Goal: Task Accomplishment & Management: Manage account settings

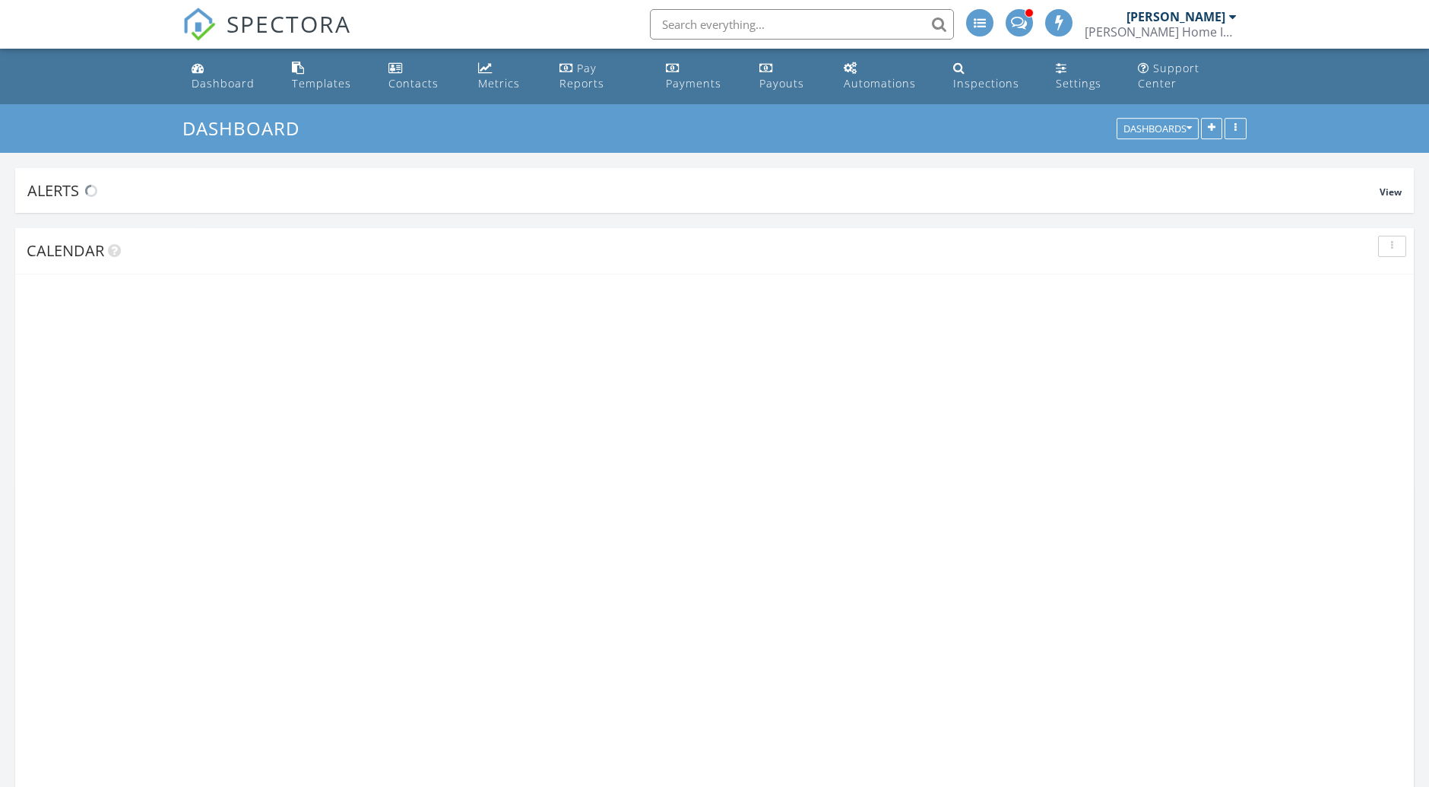
scroll to position [1599, 1455]
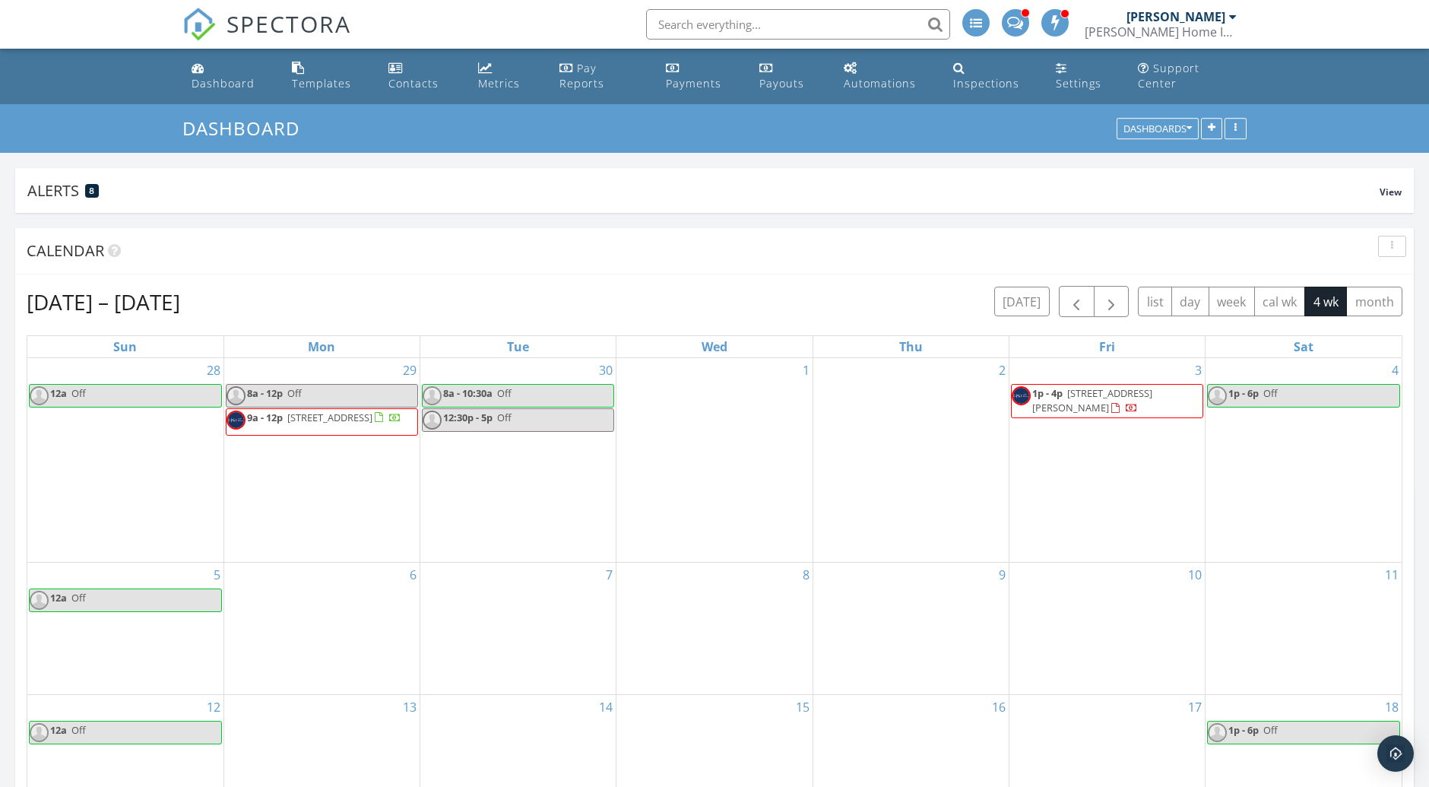
click at [329, 436] on link "9a - 12p 782 Village Lake Terrace 102, St. Petersburg 33716" at bounding box center [322, 421] width 192 height 27
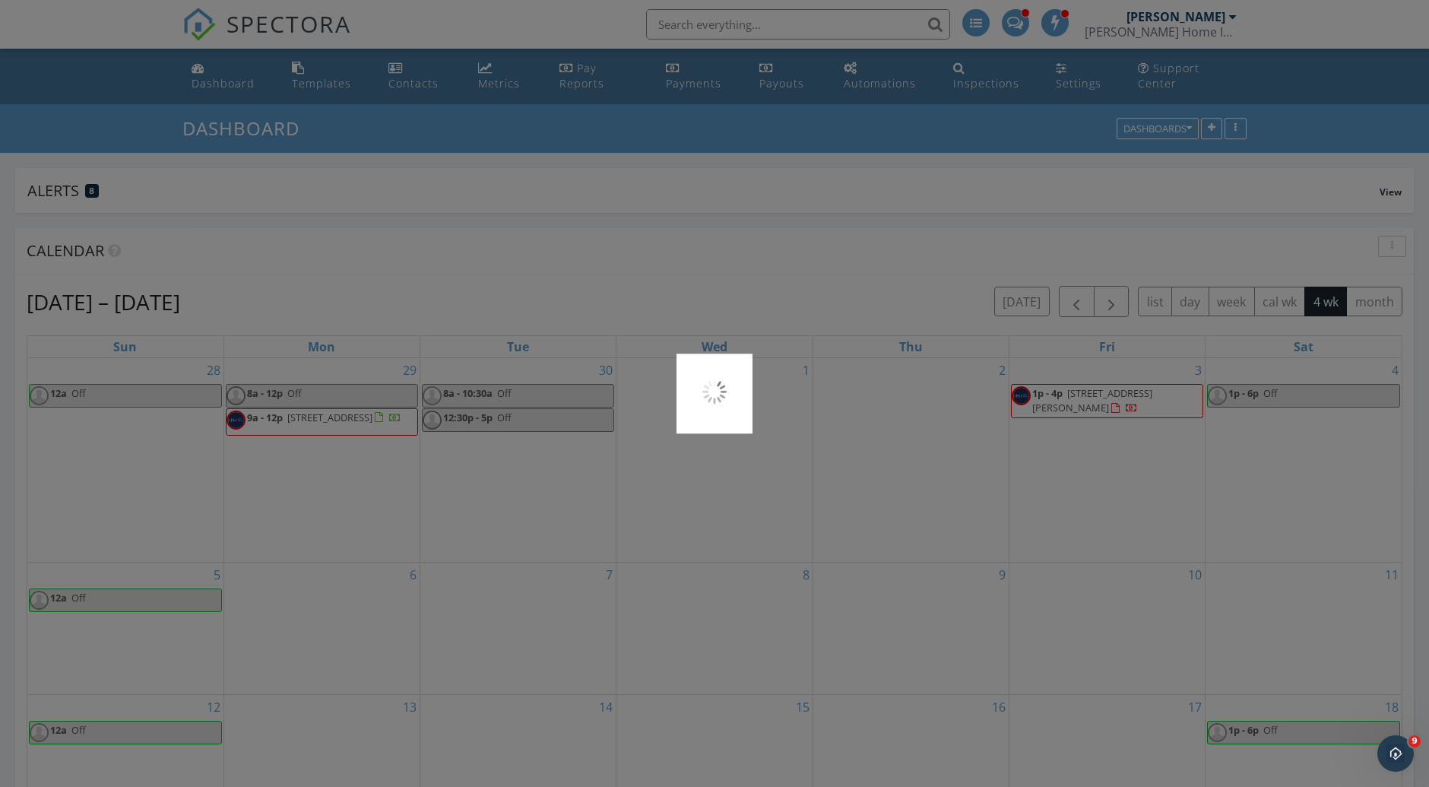
scroll to position [0, 0]
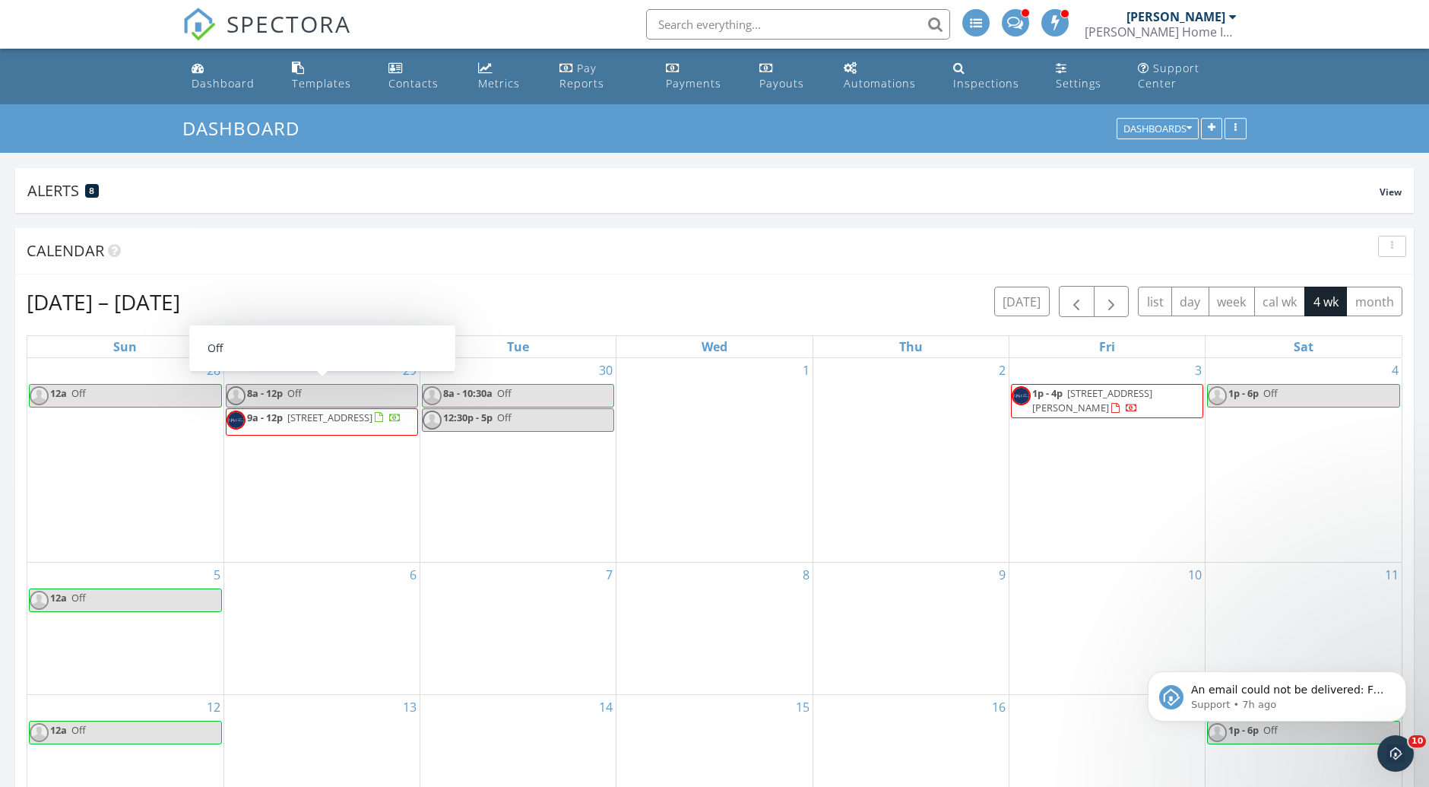
click at [257, 387] on span "8a - 12p" at bounding box center [265, 393] width 36 height 14
click at [347, 600] on div at bounding box center [714, 393] width 1429 height 787
click at [314, 416] on span "782 Village Lake Terrace 102, St. Petersburg 33716" at bounding box center [329, 417] width 85 height 14
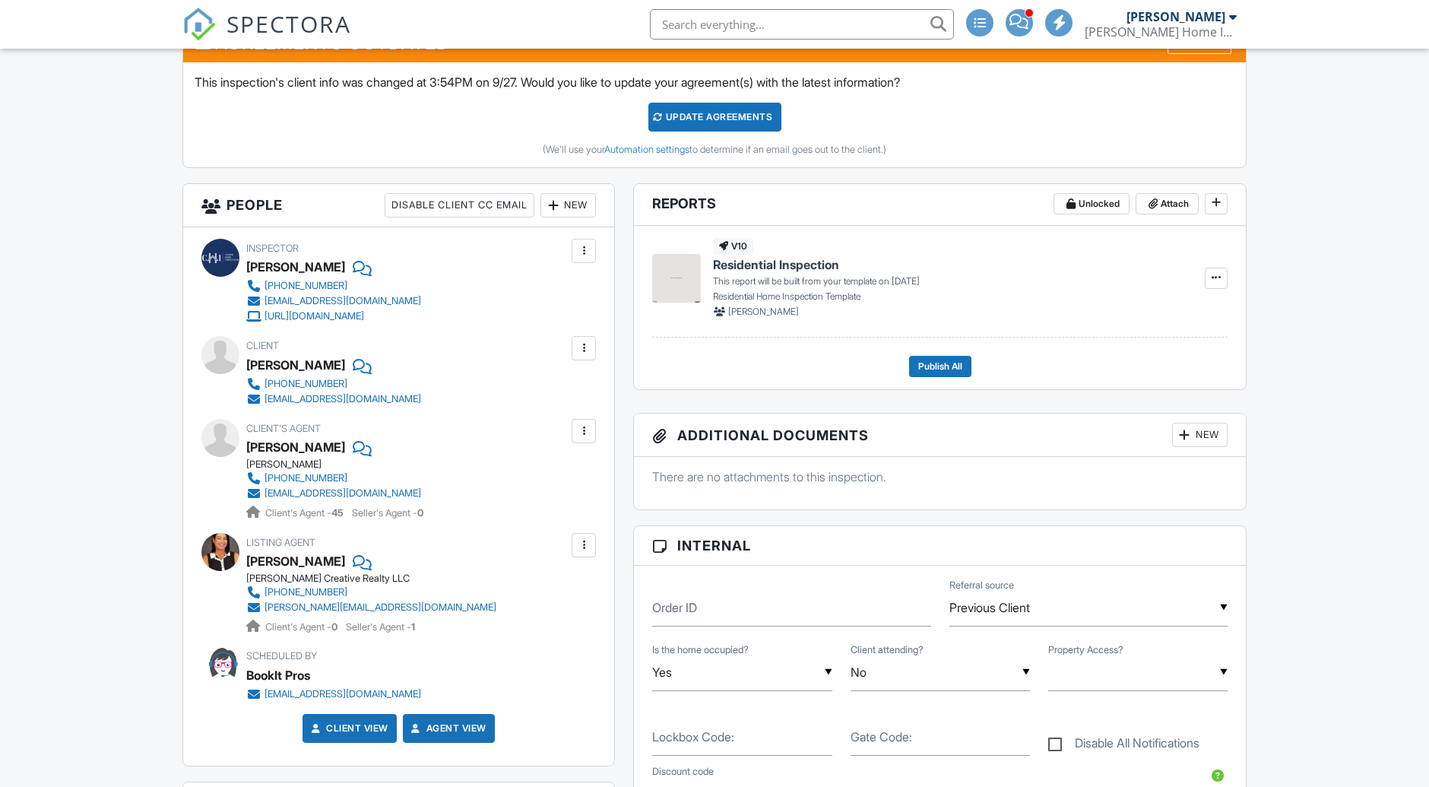
click at [553, 213] on div at bounding box center [553, 205] width 15 height 15
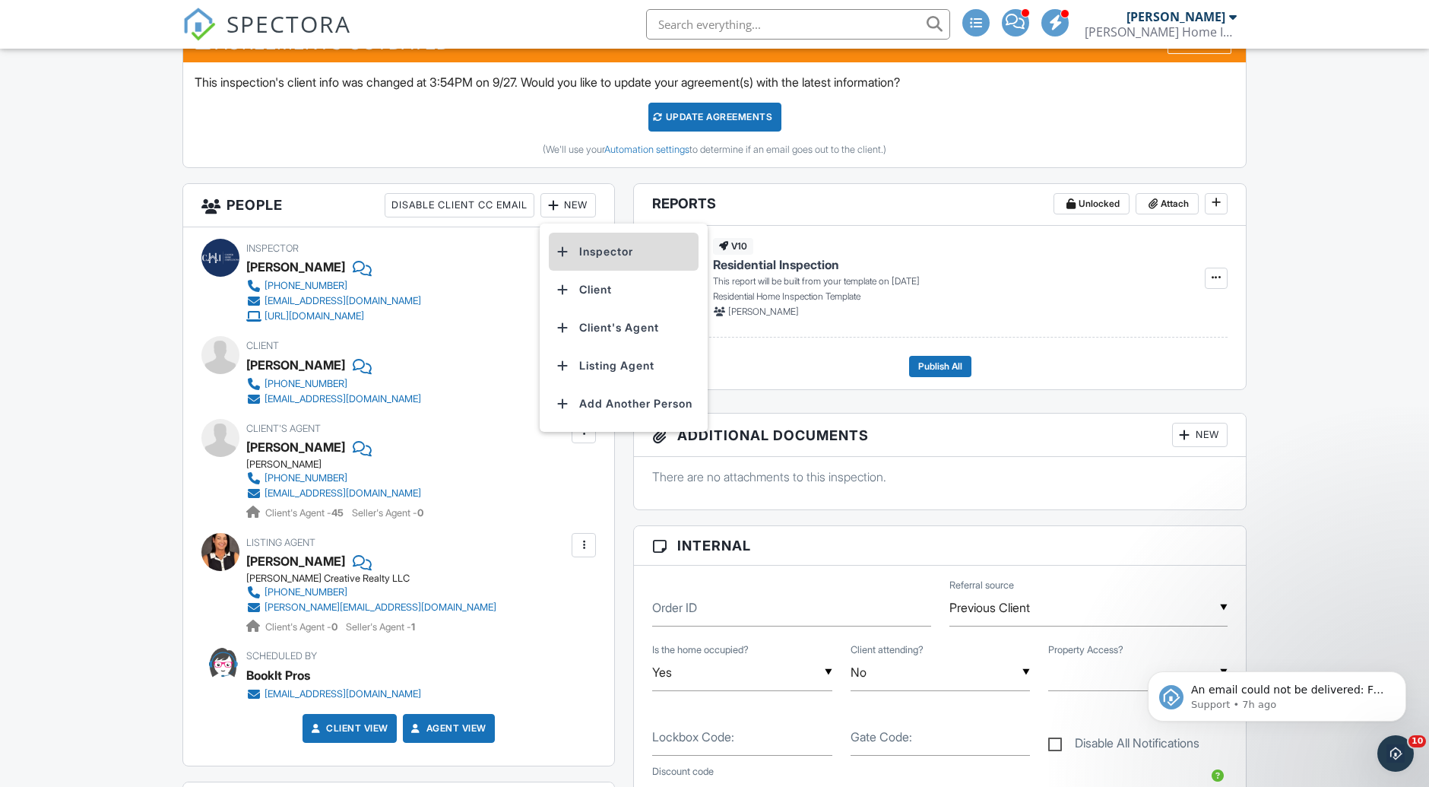
click at [632, 252] on li "Inspector" at bounding box center [624, 252] width 150 height 38
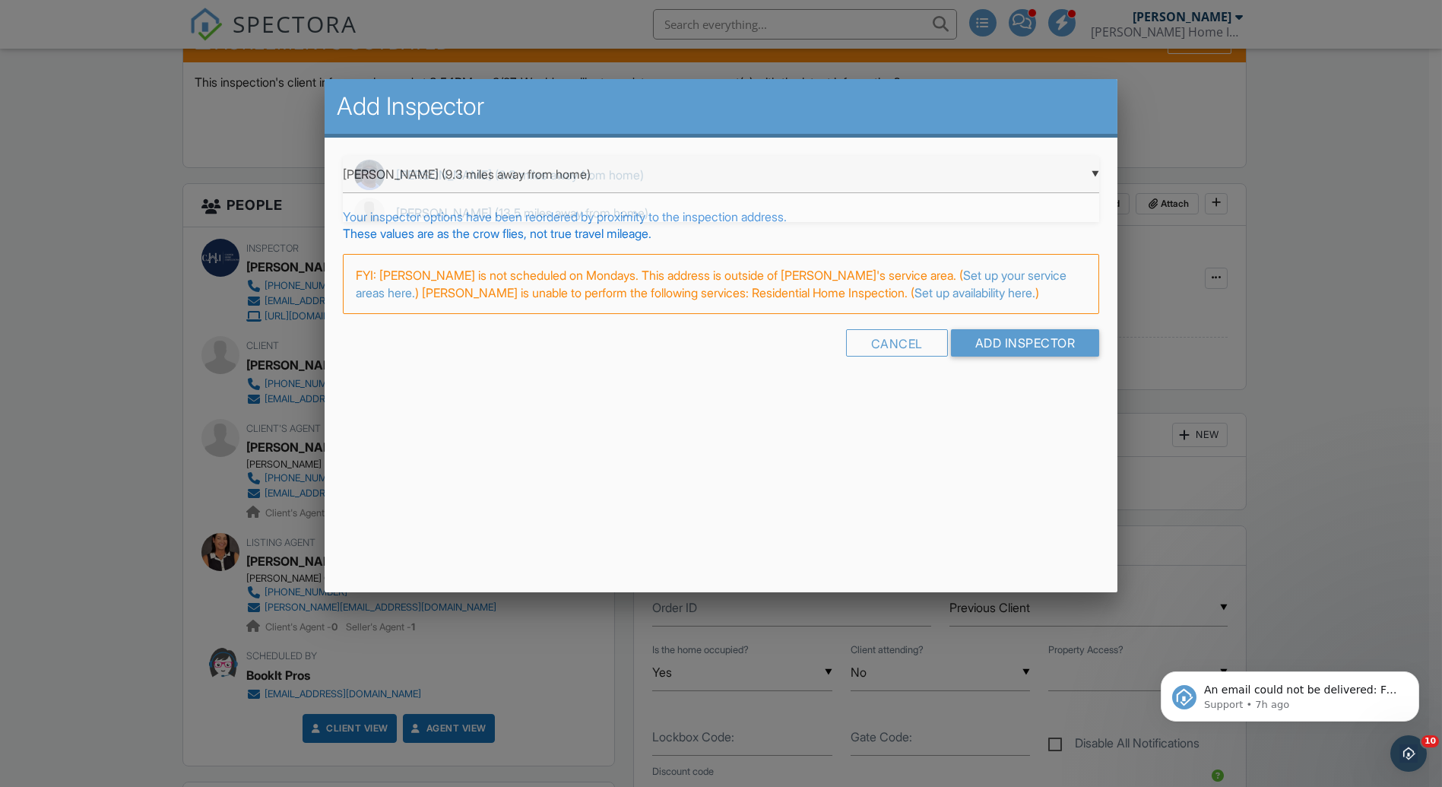
click at [556, 179] on div "▼ [PERSON_NAME] (9.3 miles away from home) [PERSON_NAME] (9.3 miles away from h…" at bounding box center [721, 174] width 756 height 37
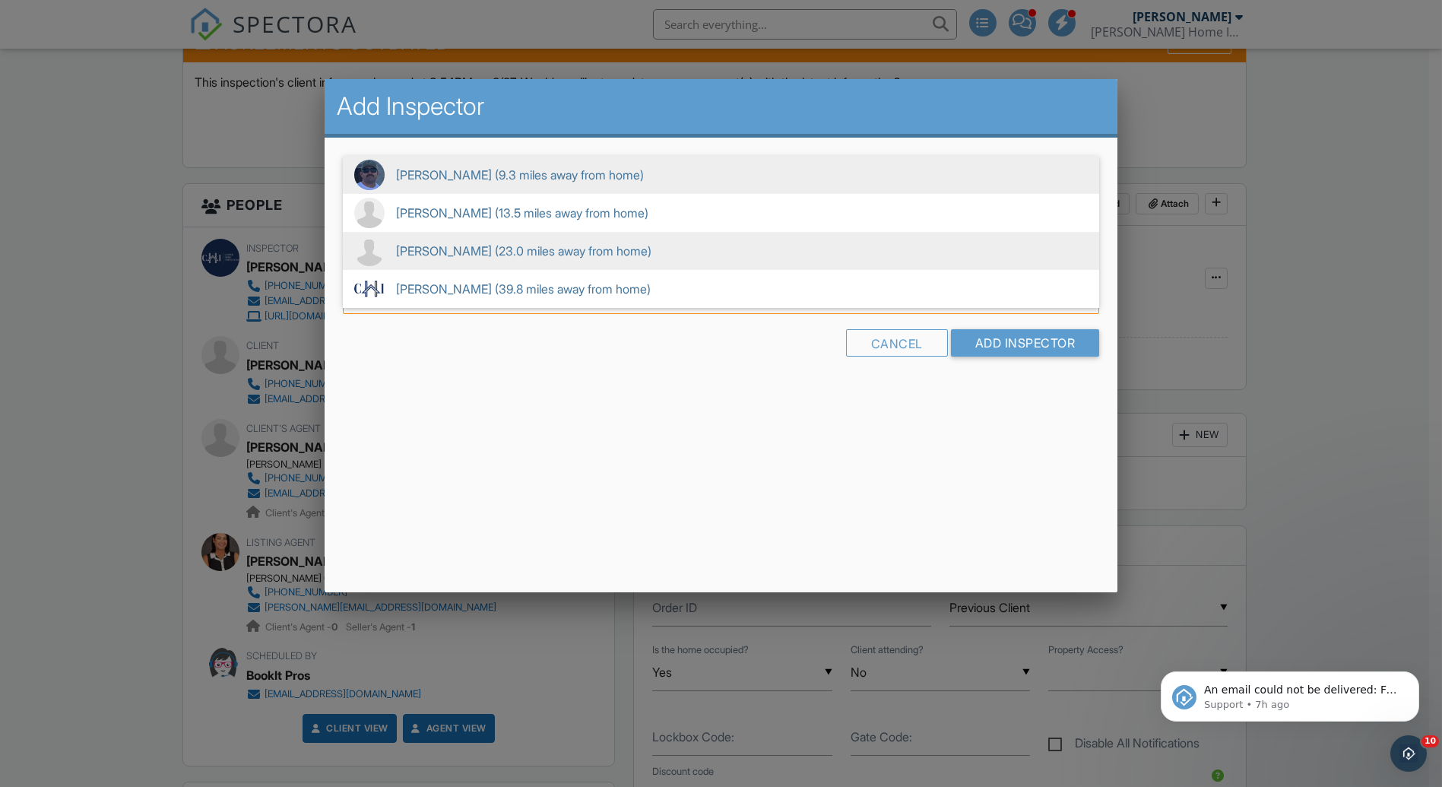
click at [537, 255] on span "[PERSON_NAME] (23.0 miles away from home)" at bounding box center [721, 251] width 756 height 38
type input "[PERSON_NAME] (23.0 miles away from home)"
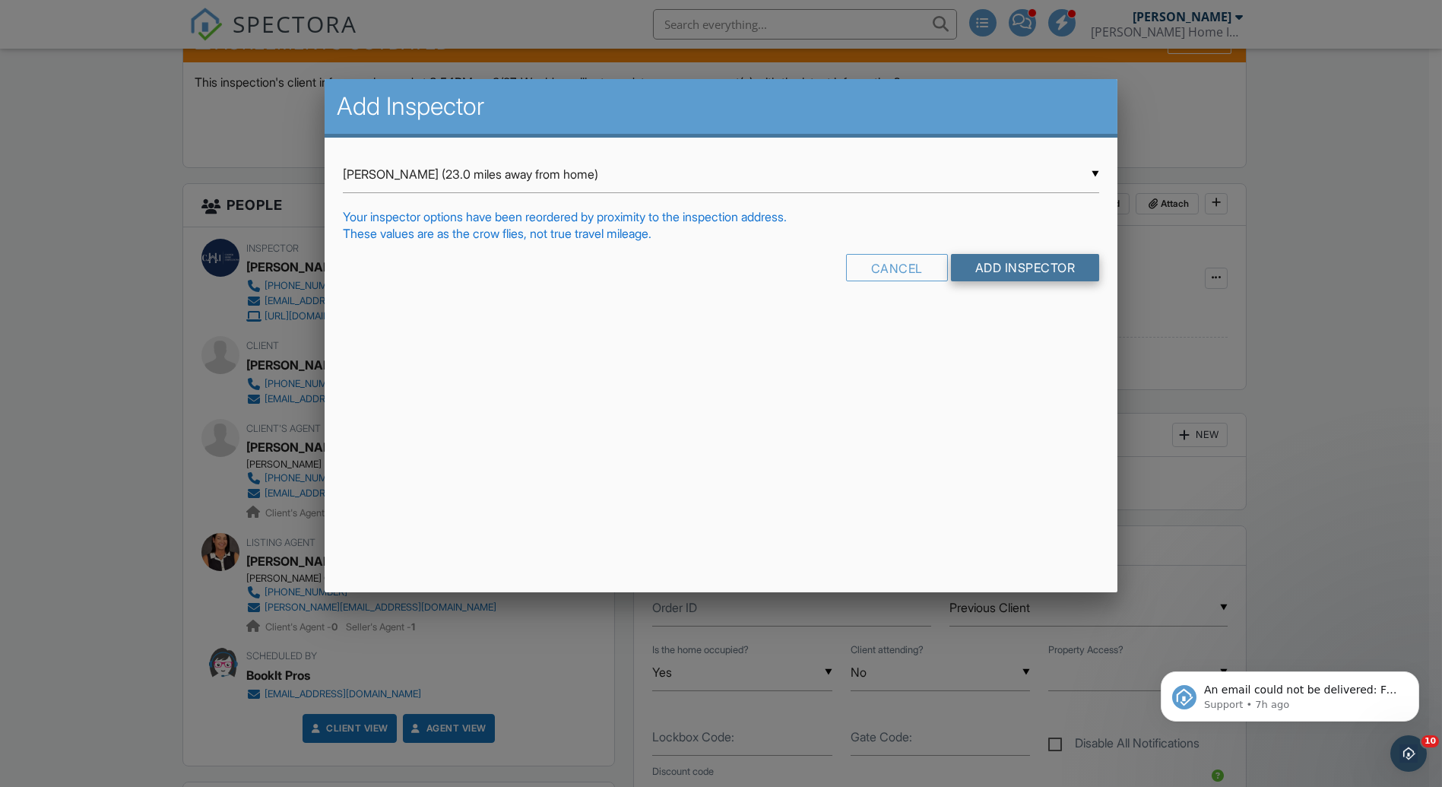
click at [1025, 271] on input "Add Inspector" at bounding box center [1025, 267] width 149 height 27
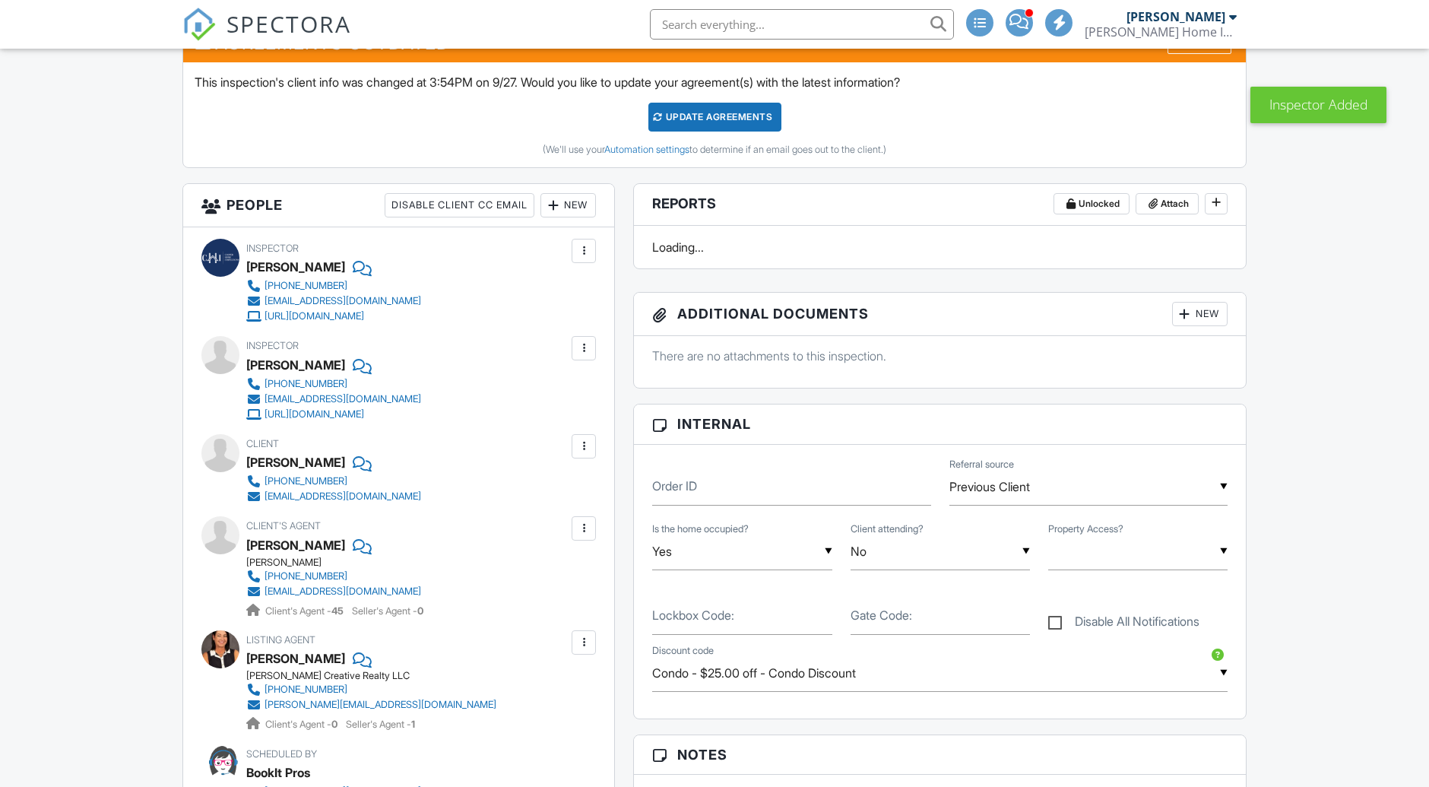
click at [588, 258] on div at bounding box center [583, 250] width 15 height 15
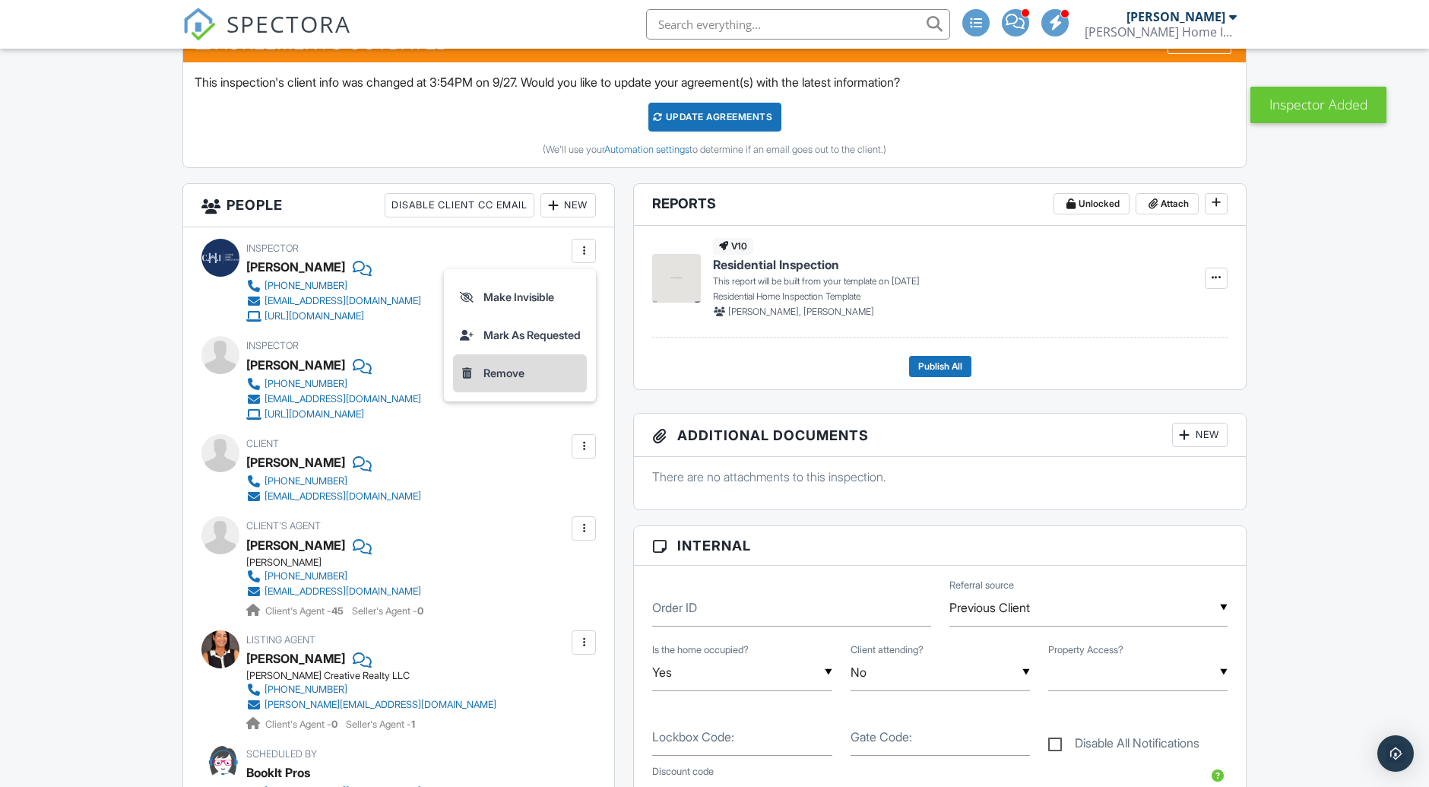
click at [547, 392] on li "Remove" at bounding box center [520, 373] width 134 height 38
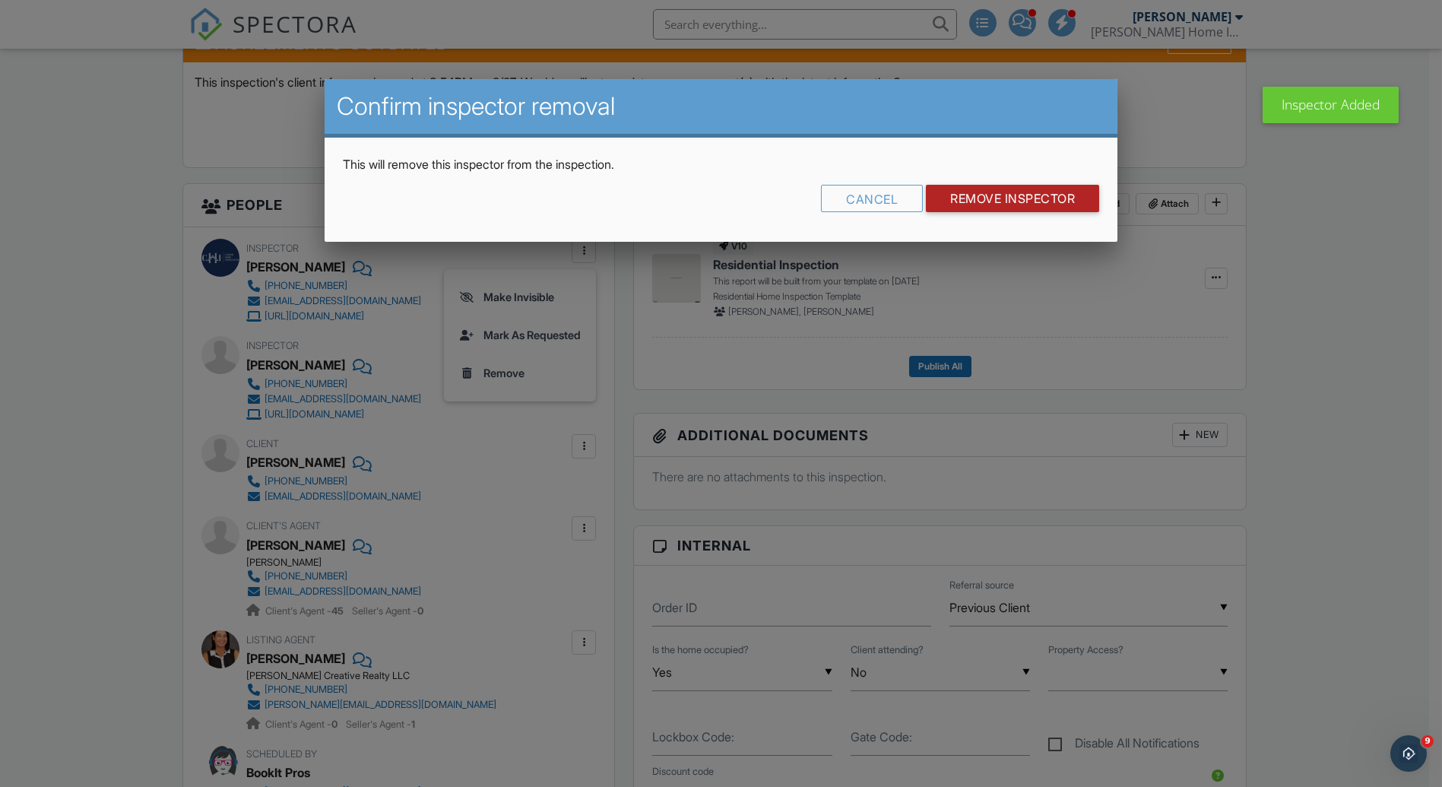
click at [1017, 196] on input "Remove Inspector" at bounding box center [1012, 198] width 173 height 27
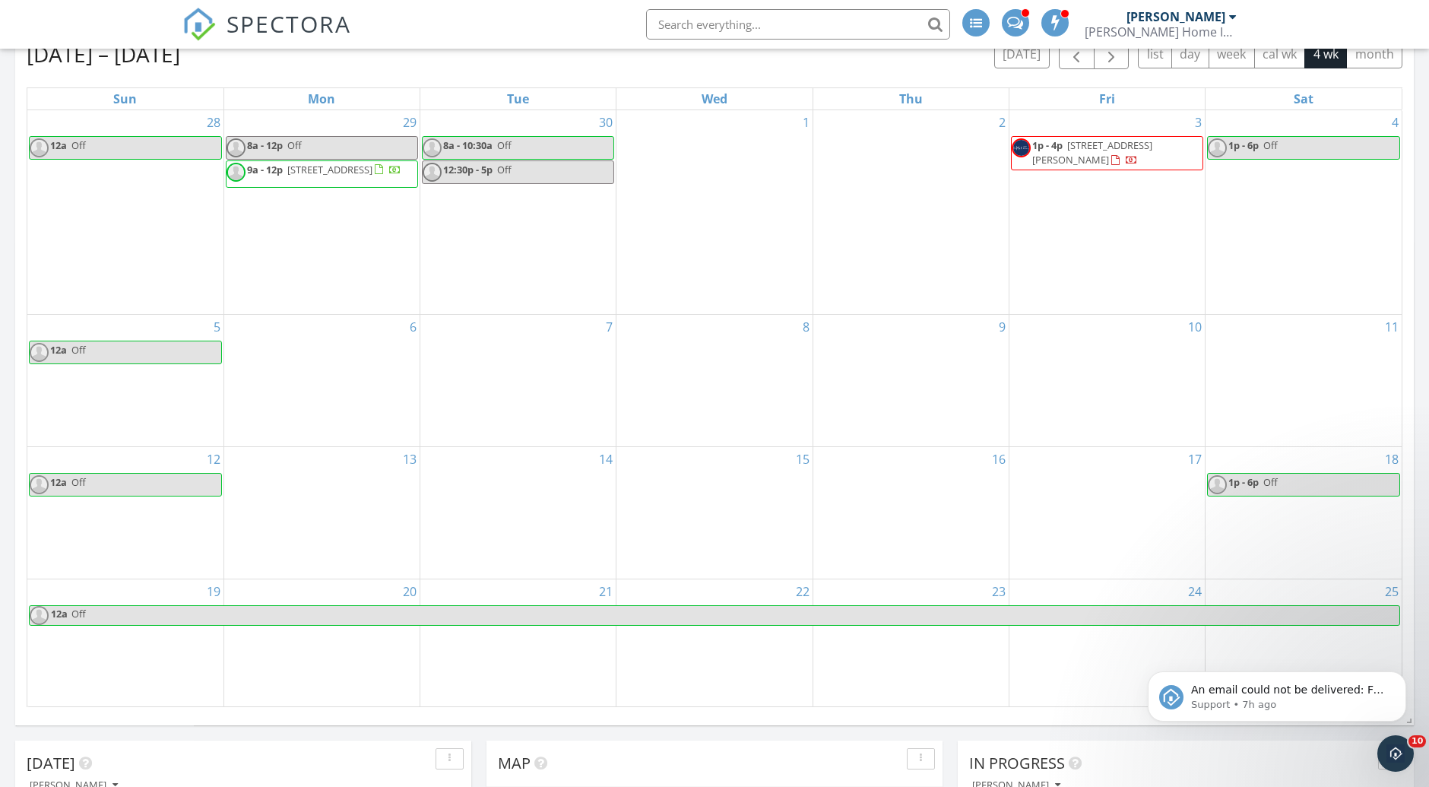
scroll to position [253, 0]
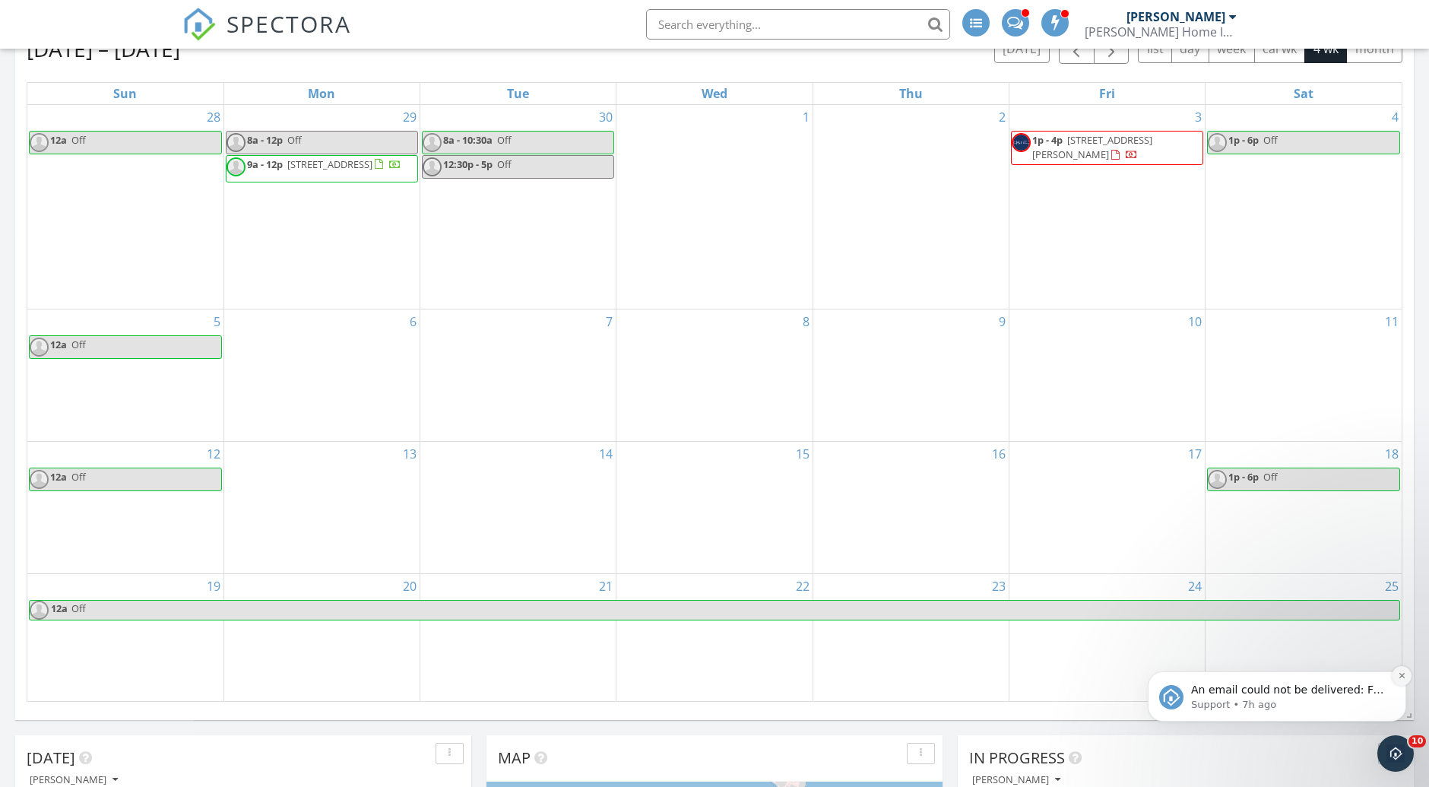
click at [1404, 672] on icon "Dismiss notification" at bounding box center [1402, 675] width 8 height 8
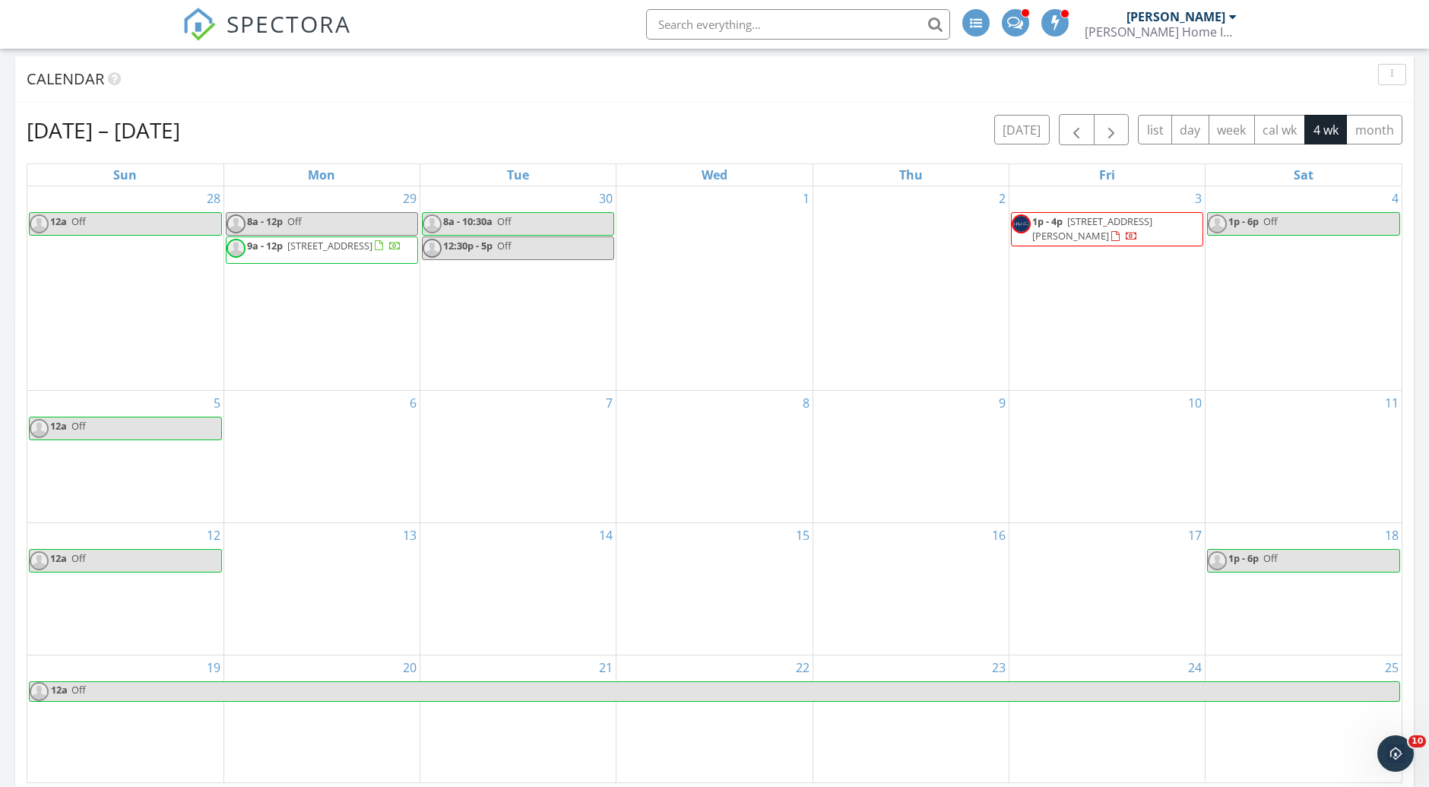
scroll to position [169, 0]
